Goal: Information Seeking & Learning: Learn about a topic

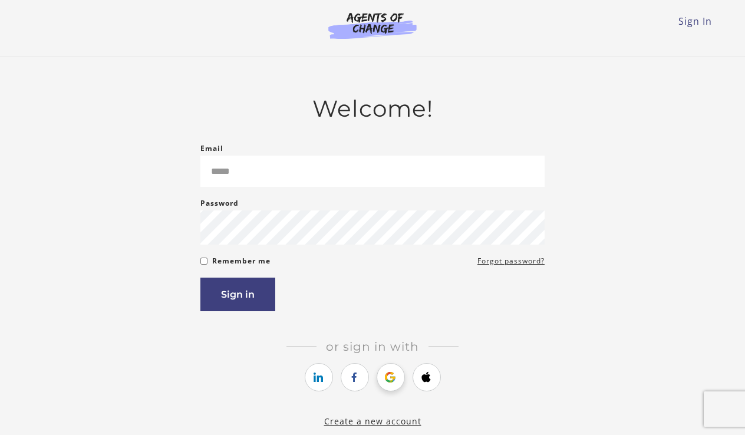
click at [389, 377] on icon "https://courses.thinkific.com/users/auth/google?ss%5Breferral%5D=&ss%5Buser_ret…" at bounding box center [390, 377] width 15 height 14
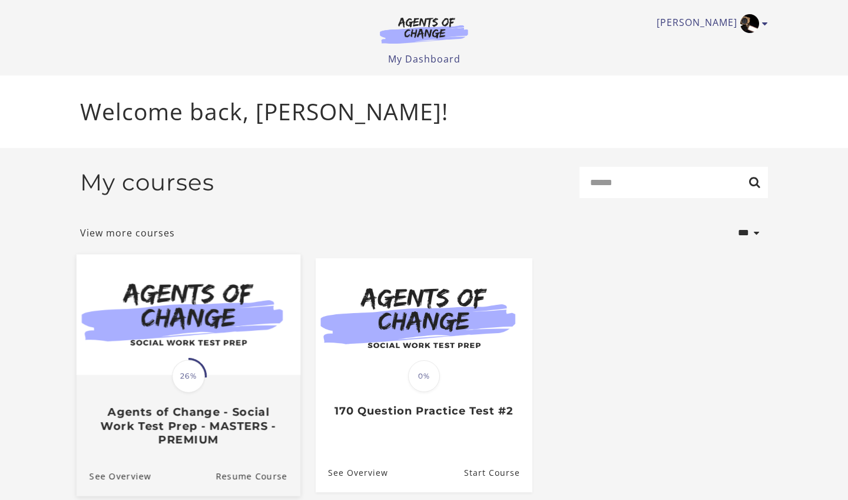
click at [212, 381] on div "Translation missing: en.liquid.partials.dashboard_course_card.progress_descript…" at bounding box center [189, 411] width 224 height 70
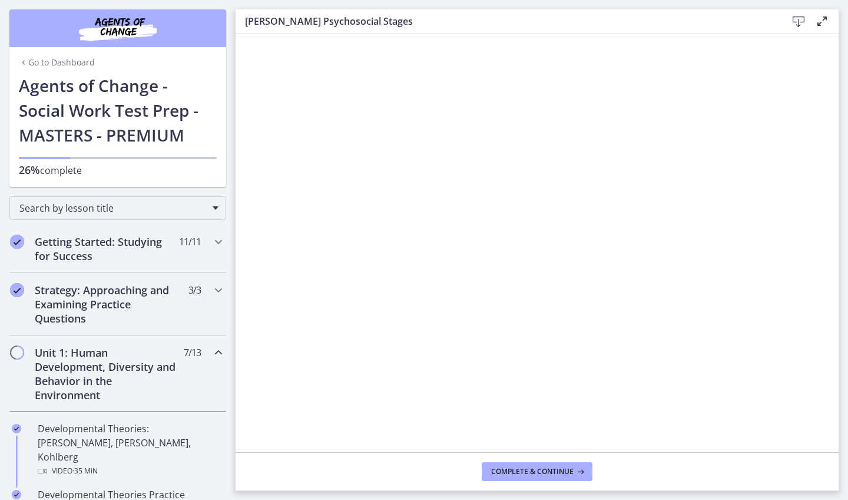
click at [214, 354] on icon "Chapters" at bounding box center [219, 352] width 14 height 14
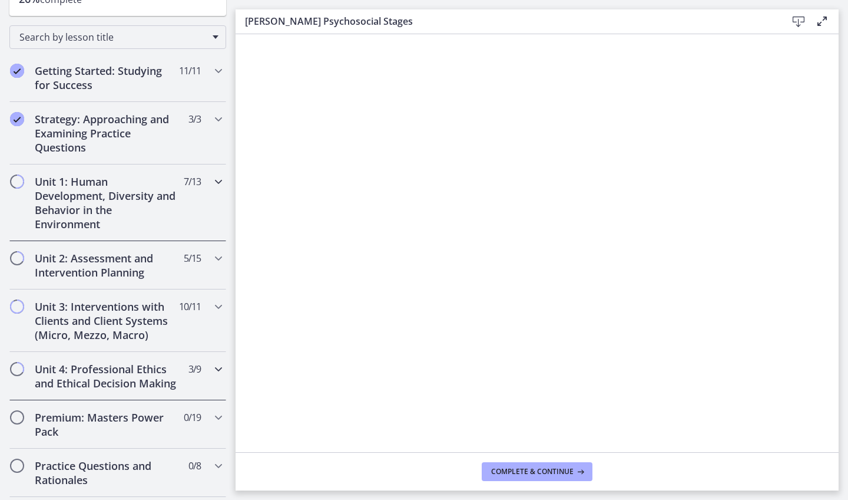
scroll to position [172, 0]
click at [137, 360] on div "Unit 4: Professional Ethics and Ethical Decision Making 3 / 9 Completed" at bounding box center [117, 375] width 217 height 48
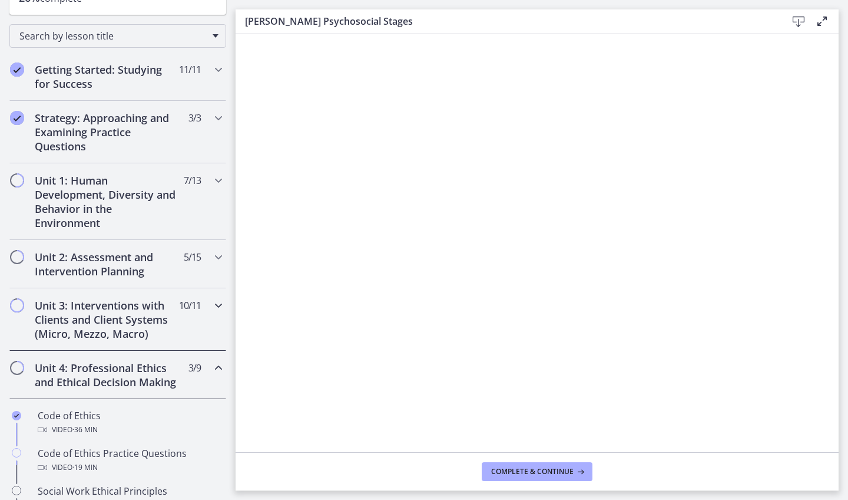
click at [129, 324] on h2 "Unit 3: Interventions with Clients and Client Systems (Micro, Mezzo, Macro)" at bounding box center [107, 319] width 144 height 42
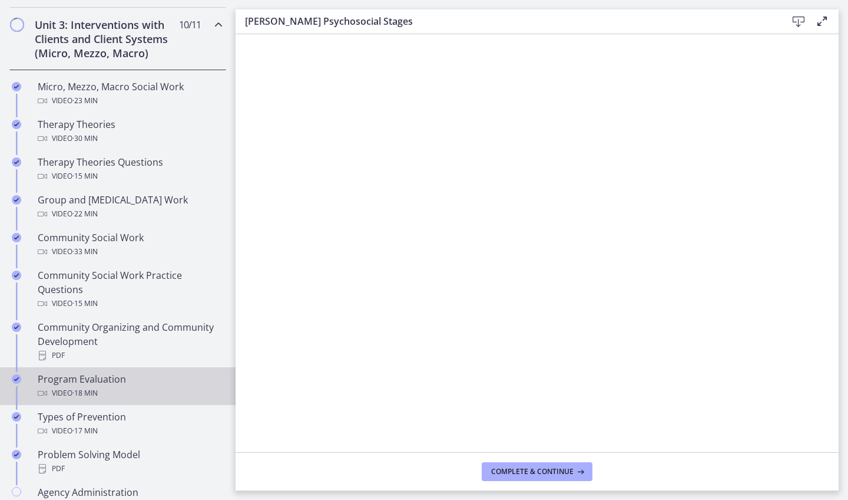
scroll to position [459, 0]
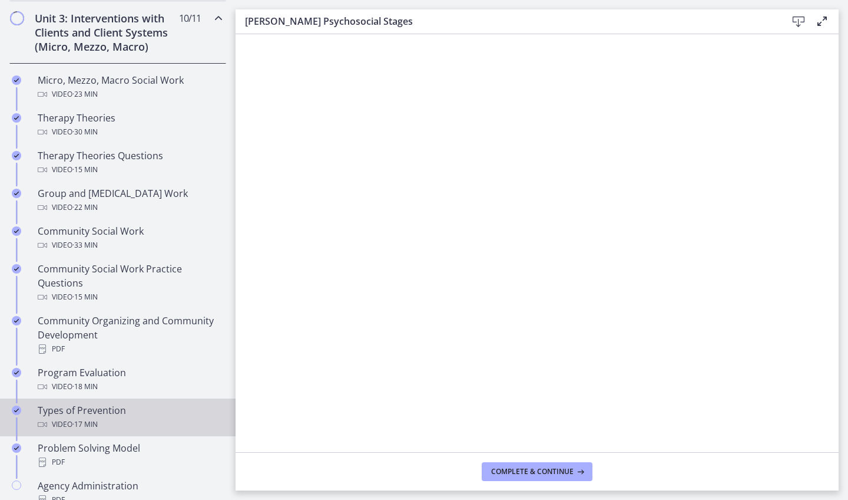
click at [104, 407] on div "Types of Prevention Video · 17 min" at bounding box center [130, 417] width 184 height 28
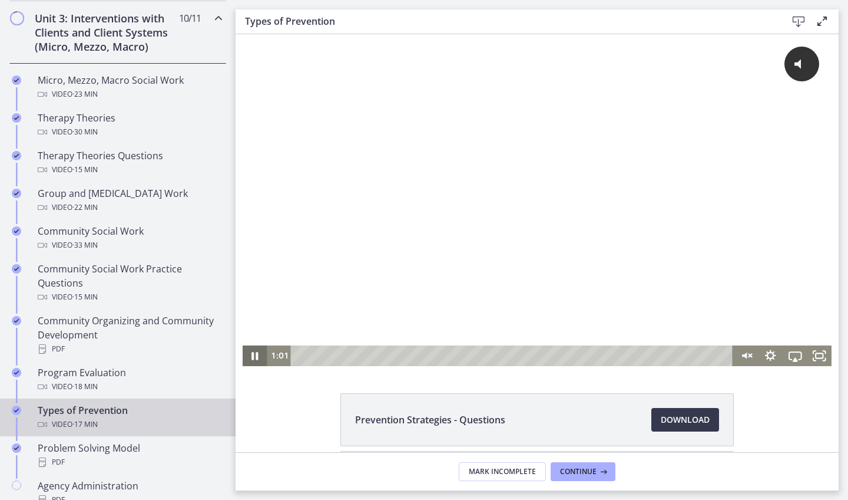
click at [261, 356] on icon "Pause" at bounding box center [255, 355] width 25 height 21
click at [435, 145] on div "Click for sound @keyframes VOLUME_SMALL_WAVE_FLASH { 0% { opacity: 0; } 33% { o…" at bounding box center [538, 189] width 590 height 311
click at [255, 357] on icon "Play Video" at bounding box center [256, 356] width 8 height 10
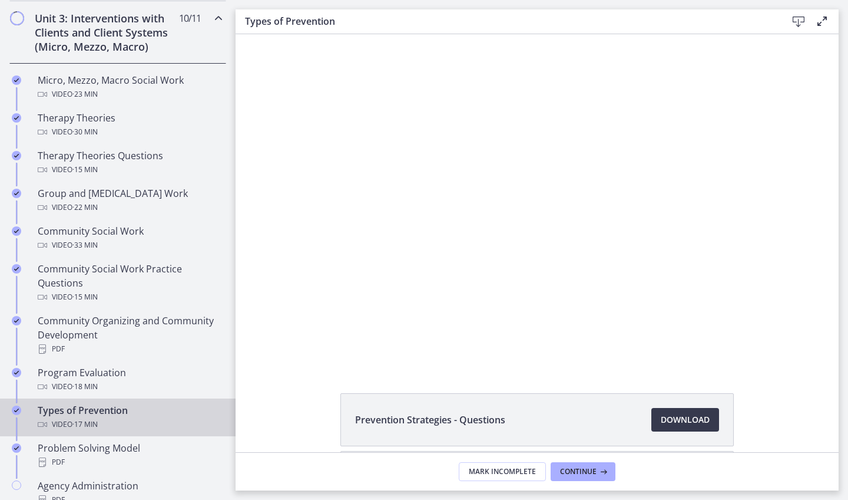
click at [255, 355] on button "Pause" at bounding box center [255, 355] width 25 height 21
click at [255, 355] on button "Play Video" at bounding box center [255, 355] width 25 height 21
click at [255, 355] on button "Pause" at bounding box center [255, 355] width 25 height 21
click at [255, 355] on button "Play Video" at bounding box center [255, 355] width 25 height 21
click at [255, 355] on button "Pause" at bounding box center [255, 355] width 25 height 21
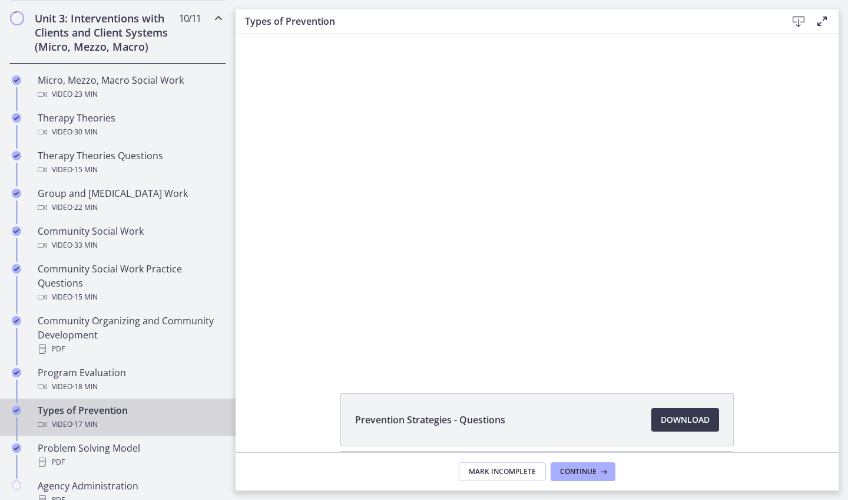
click at [255, 355] on button "Play Video" at bounding box center [255, 355] width 25 height 21
click at [255, 355] on button "Pause" at bounding box center [255, 355] width 25 height 21
click at [255, 355] on button "Play Video" at bounding box center [255, 355] width 25 height 21
click at [417, 245] on div at bounding box center [538, 200] width 590 height 332
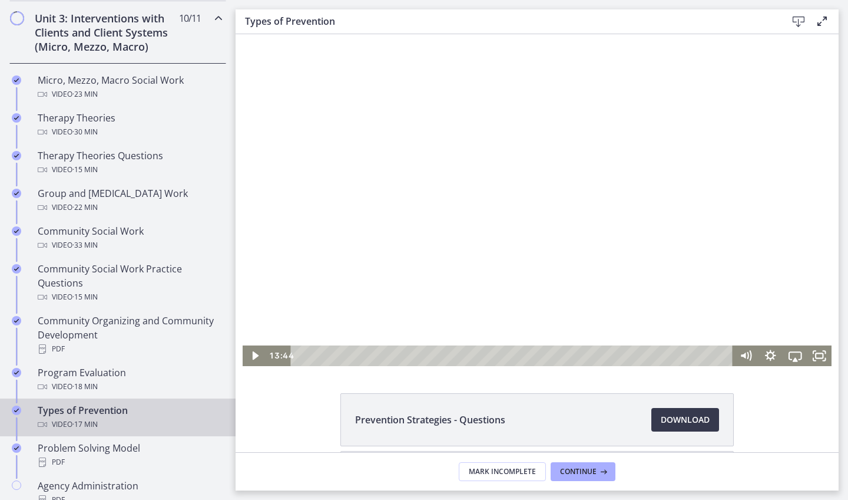
click at [364, 288] on div at bounding box center [538, 200] width 590 height 332
click at [362, 212] on div at bounding box center [538, 200] width 590 height 332
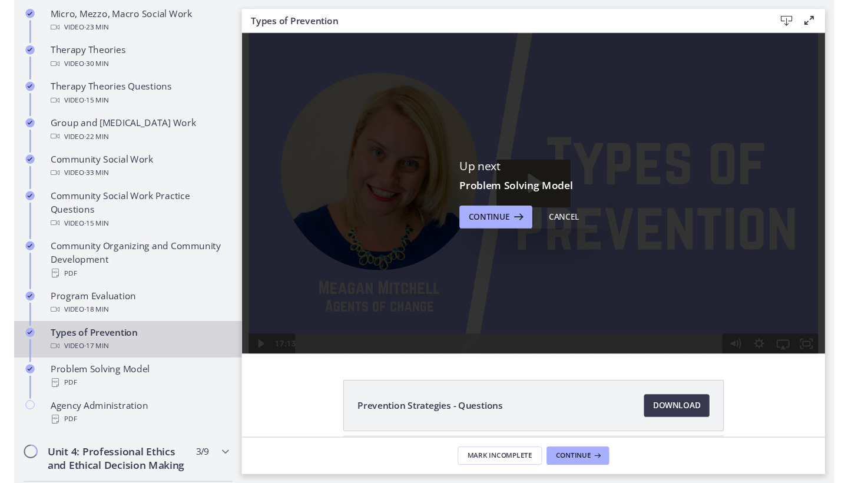
scroll to position [531, 0]
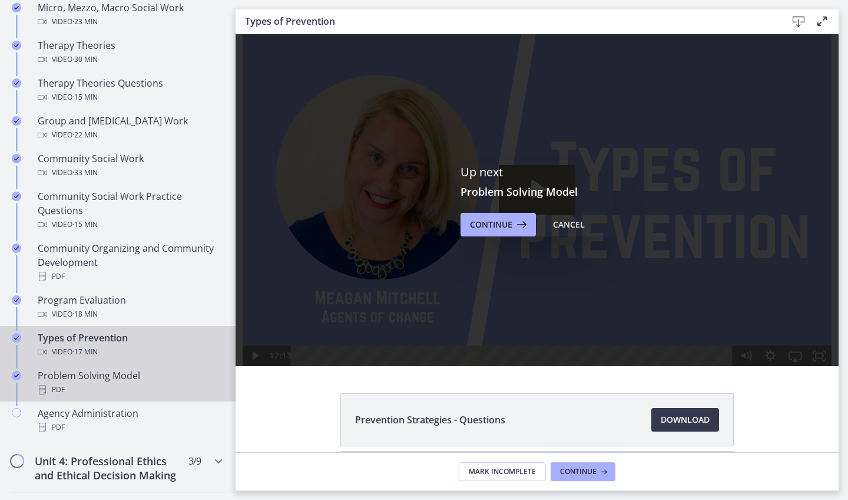
click at [117, 385] on div "PDF" at bounding box center [130, 389] width 184 height 14
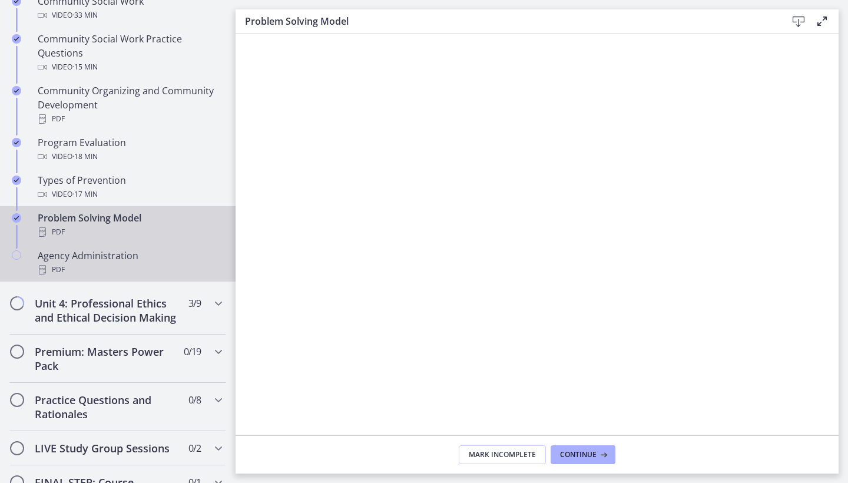
scroll to position [700, 0]
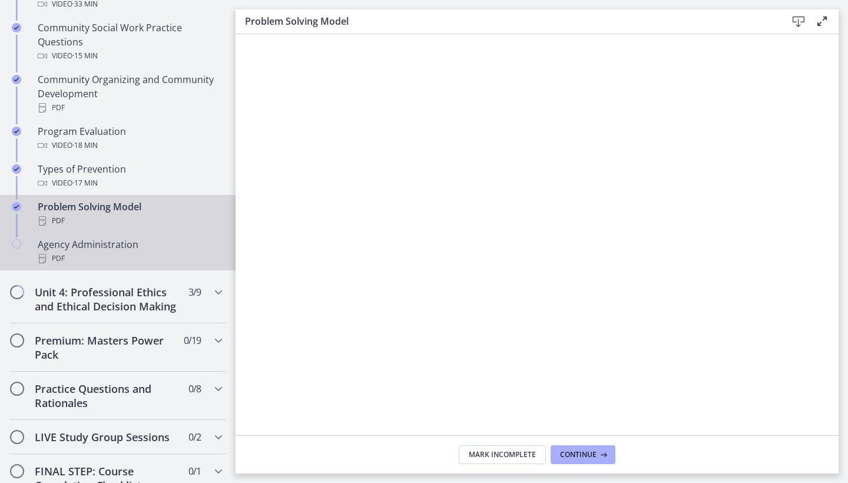
click at [148, 244] on div "Agency Administration PDF" at bounding box center [130, 251] width 184 height 28
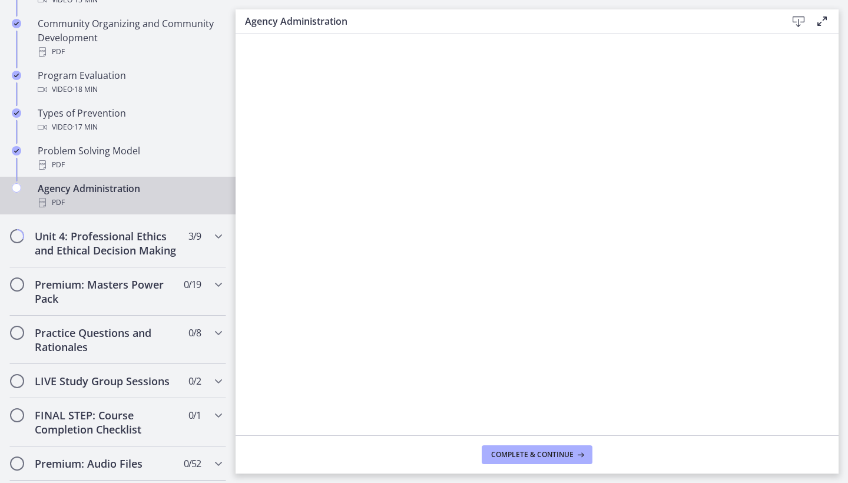
scroll to position [761, 0]
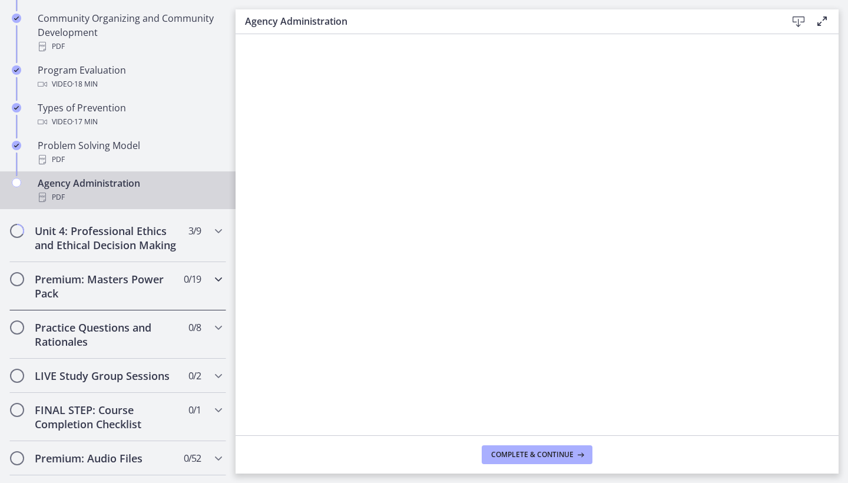
click at [151, 282] on h2 "Premium: Masters Power Pack" at bounding box center [107, 286] width 144 height 28
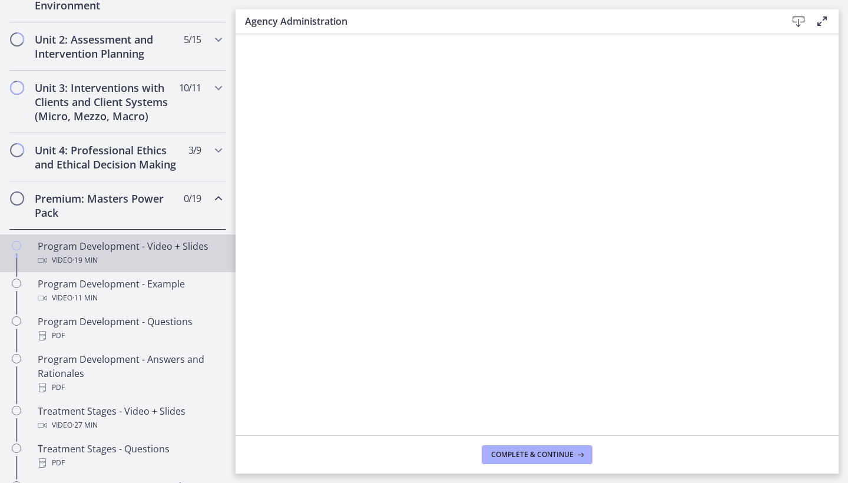
scroll to position [395, 0]
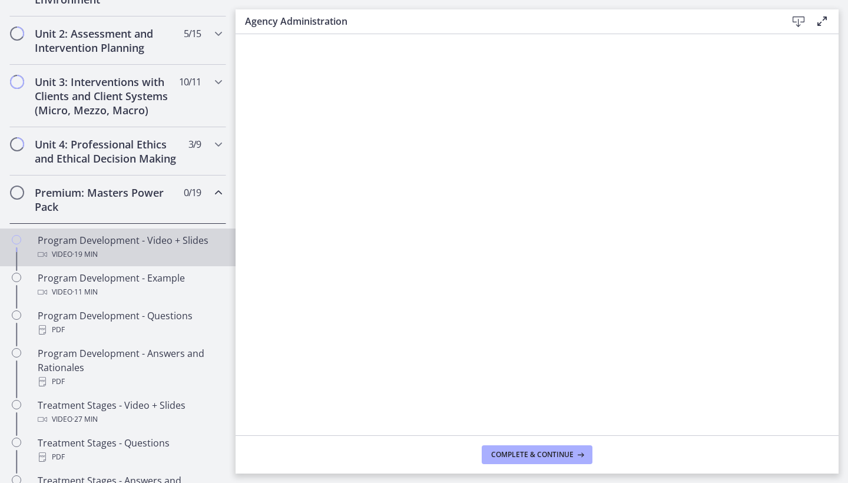
click at [171, 240] on div "Program Development - Video + Slides Video · 19 min" at bounding box center [130, 247] width 184 height 28
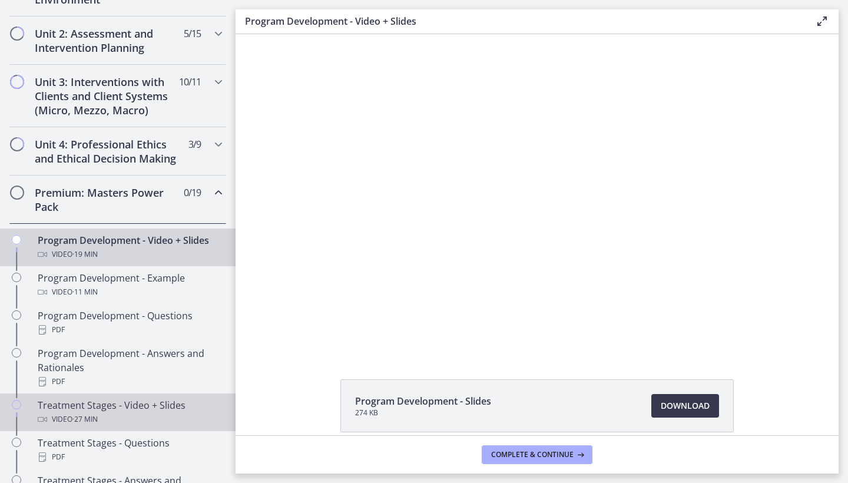
click at [166, 407] on div "Treatment Stages - Video + Slides Video · 27 min" at bounding box center [130, 412] width 184 height 28
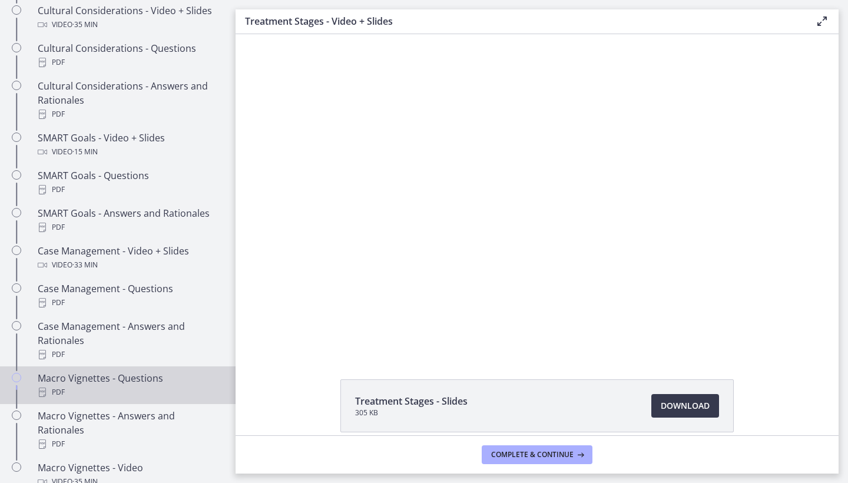
scroll to position [919, 0]
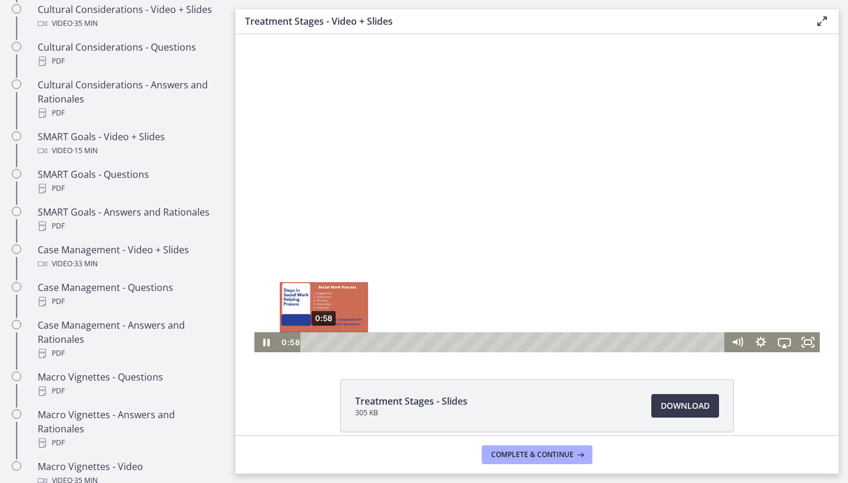
click at [324, 342] on div "0:58" at bounding box center [514, 342] width 411 height 20
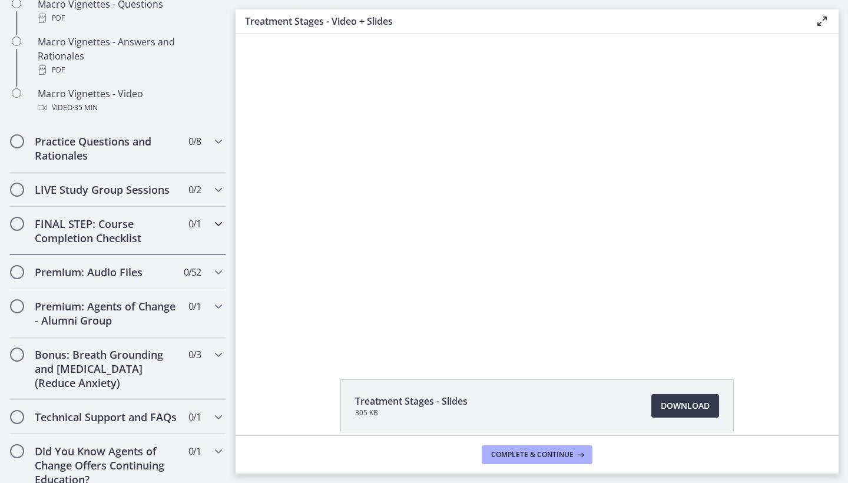
scroll to position [1291, 0]
click at [139, 348] on h2 "Bonus: Breath Grounding and [MEDICAL_DATA] (Reduce Anxiety)" at bounding box center [107, 369] width 144 height 42
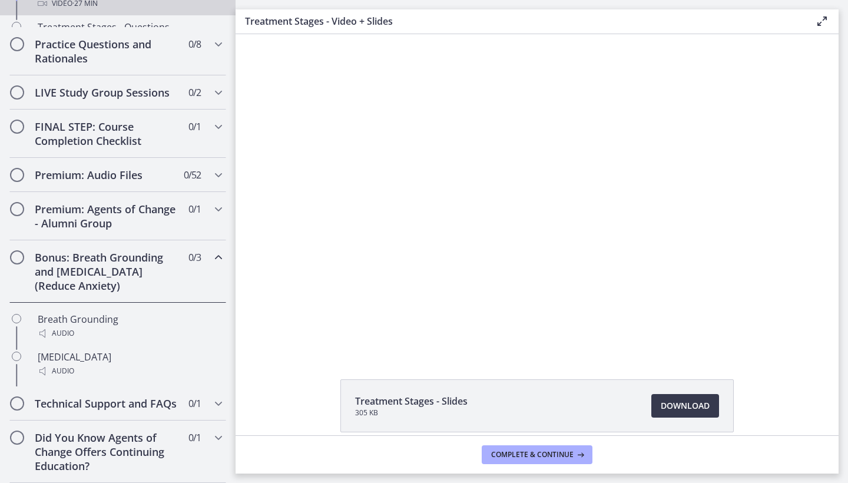
scroll to position [631, 0]
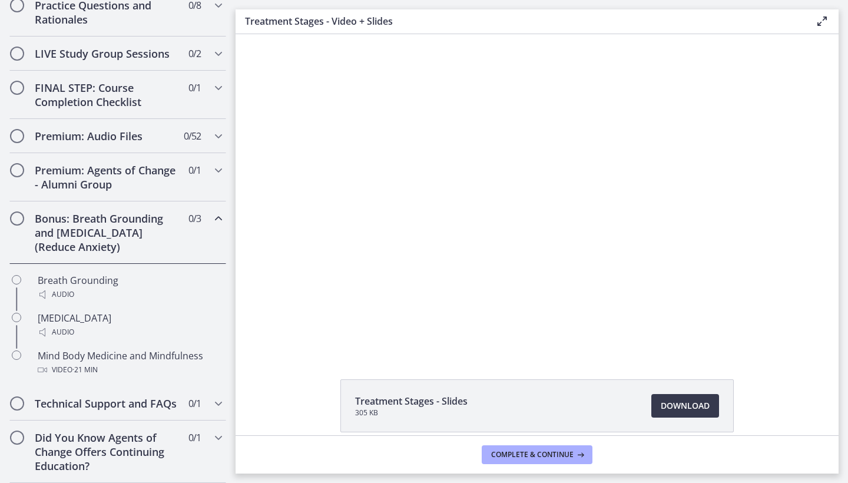
click at [138, 226] on h2 "Bonus: Breath Grounding and [MEDICAL_DATA] (Reduce Anxiety)" at bounding box center [107, 233] width 144 height 42
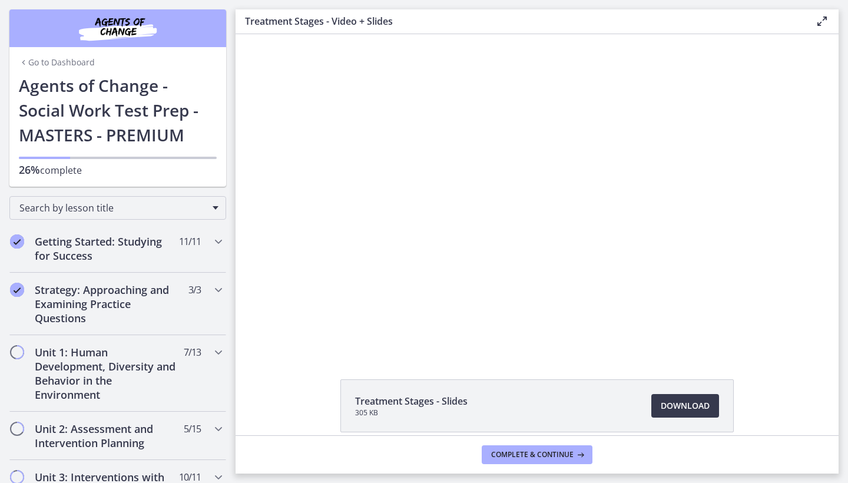
scroll to position [0, 0]
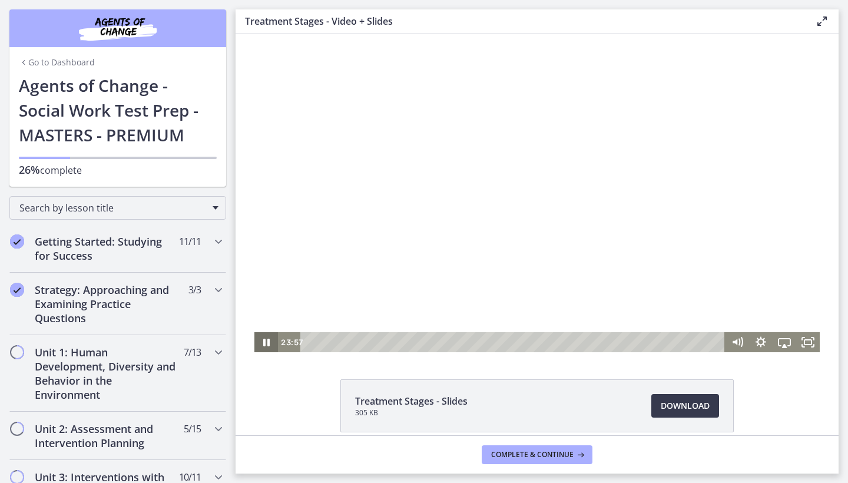
click at [262, 343] on icon "Pause" at bounding box center [267, 342] width 24 height 20
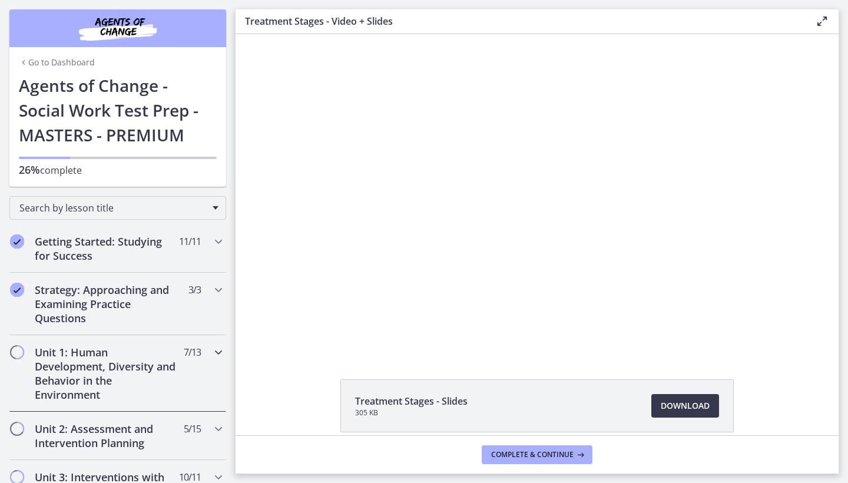
click at [266, 342] on button "Play Video" at bounding box center [267, 342] width 24 height 20
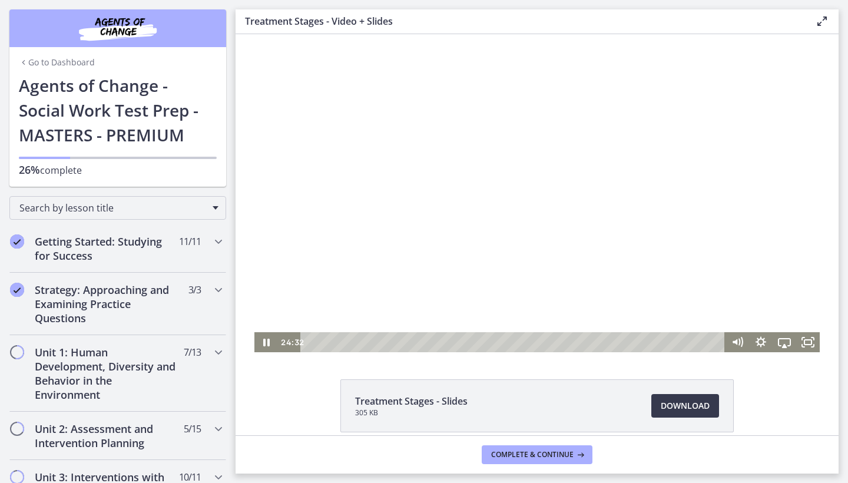
click at [407, 278] on div at bounding box center [538, 193] width 566 height 318
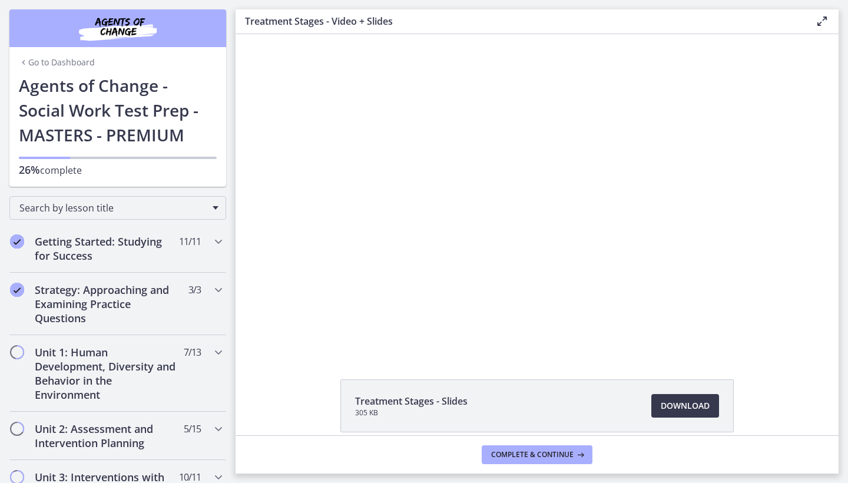
click at [255, 34] on button "Play Video: cdsdtf82imvr0n222rhg.mp4" at bounding box center [255, 34] width 1 height 1
click at [255, 34] on button "Pause: cdsdtf82imvr0n222rhg.mp4" at bounding box center [255, 34] width 1 height 1
